Goal: Information Seeking & Learning: Learn about a topic

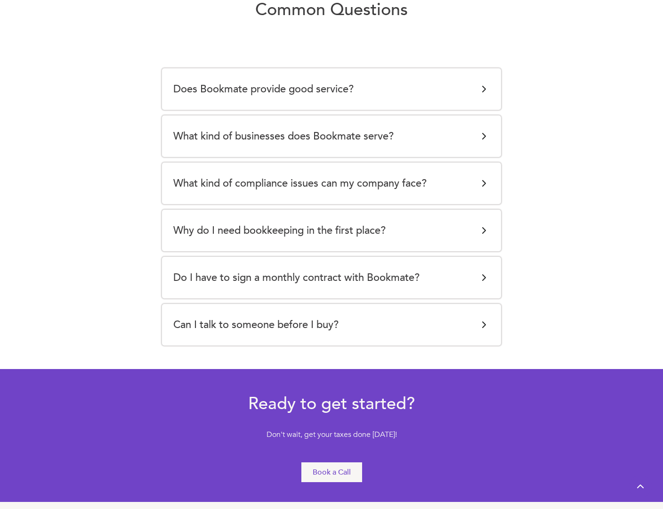
scroll to position [1966, 0]
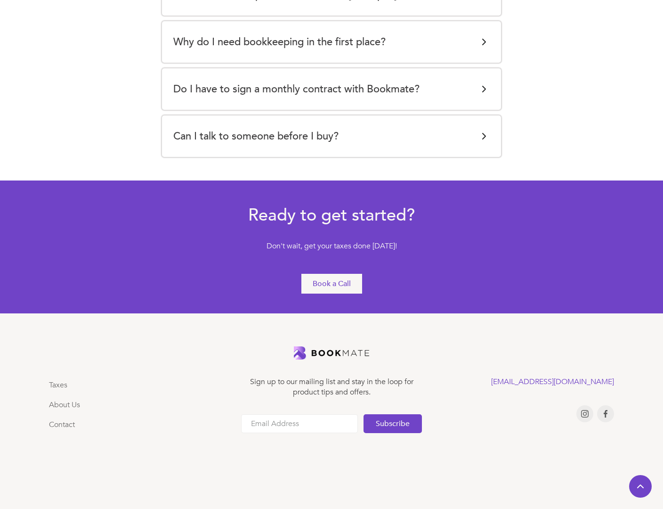
click at [526, 244] on div "Ready to get started? Don't wait, get your taxes done [DATE]! Book a Call" at bounding box center [331, 246] width 565 height 95
click at [66, 403] on link "About Us" at bounding box center [64, 404] width 31 height 10
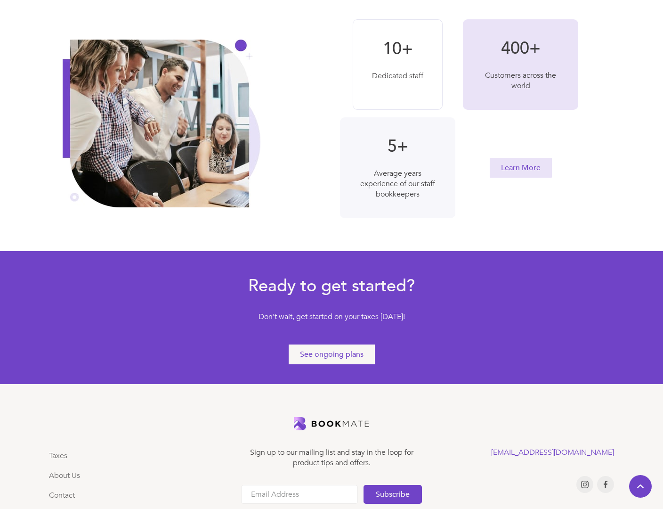
scroll to position [407, 0]
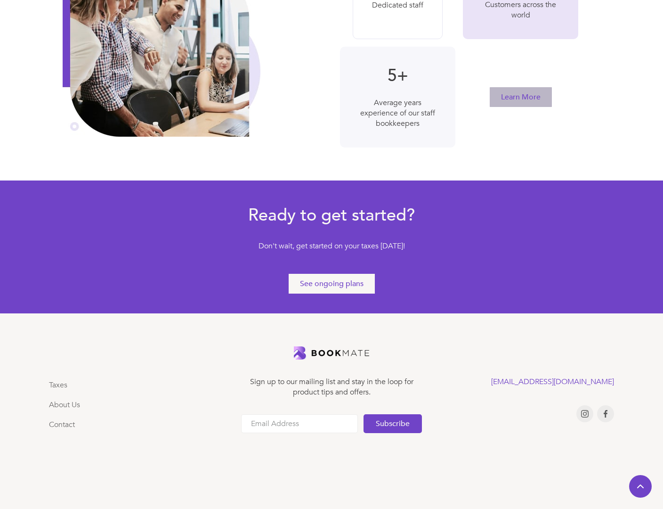
click at [514, 91] on link "Learn More" at bounding box center [521, 97] width 62 height 20
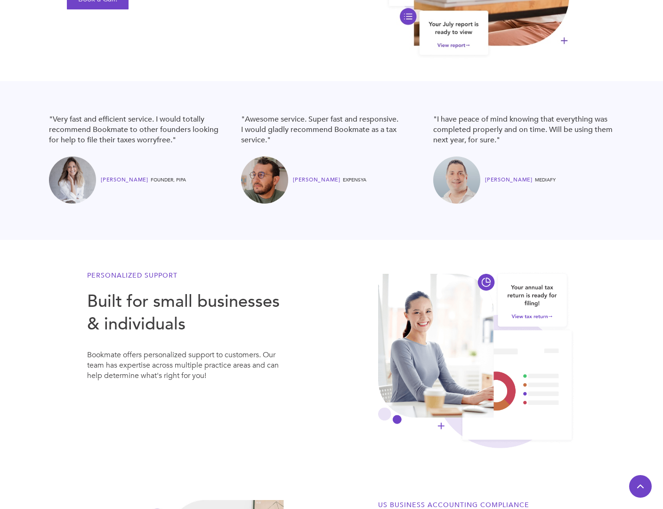
scroll to position [498, 0]
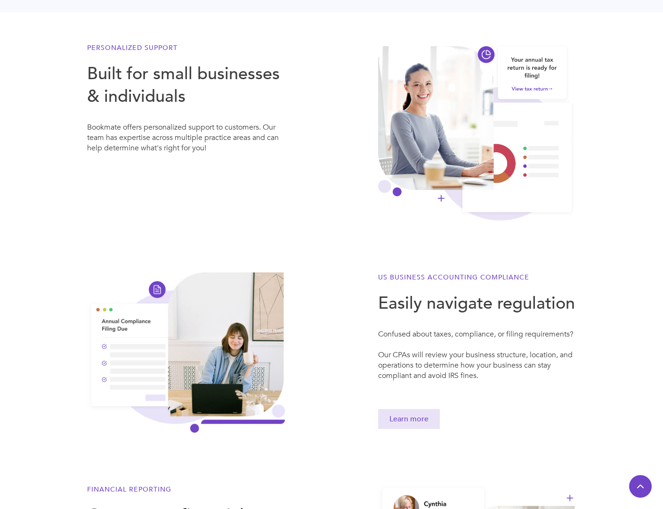
click at [315, 193] on div "Personalized Support Built for small businesses & individuals Bookmate offers p…" at bounding box center [331, 127] width 565 height 196
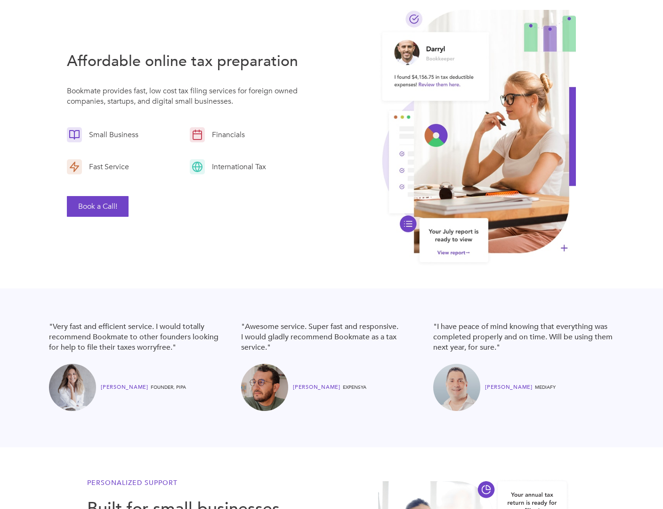
scroll to position [0, 0]
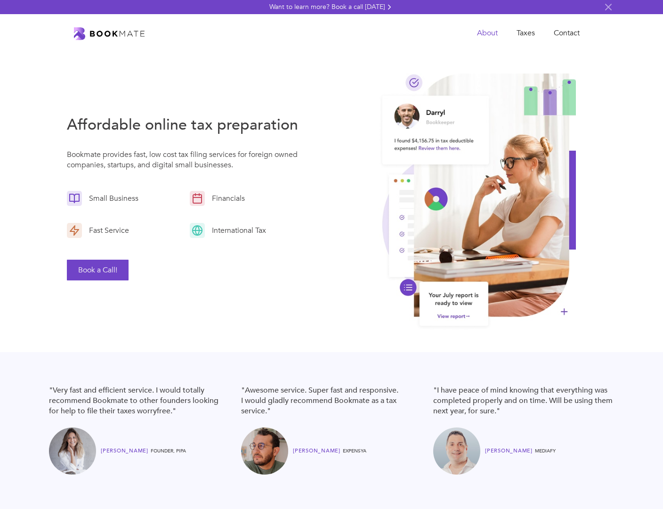
click at [491, 36] on link "About" at bounding box center [488, 33] width 40 height 19
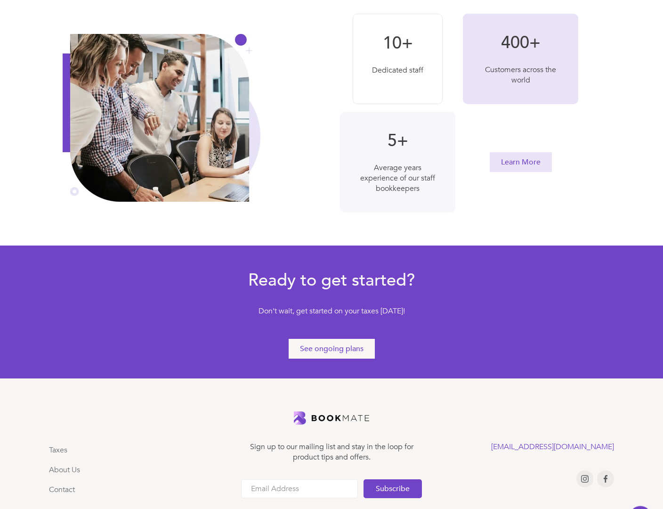
scroll to position [407, 0]
